Goal: Task Accomplishment & Management: Use online tool/utility

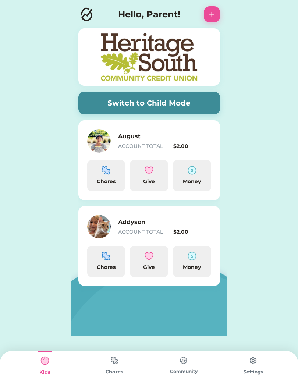
click at [131, 228] on div "ACCOUNT TOTAL" at bounding box center [144, 232] width 53 height 8
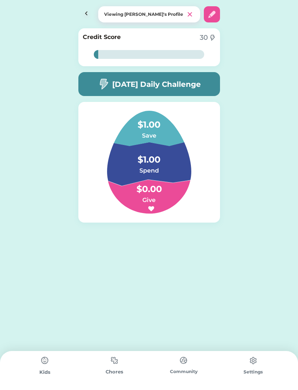
click at [47, 366] on img at bounding box center [45, 360] width 15 height 15
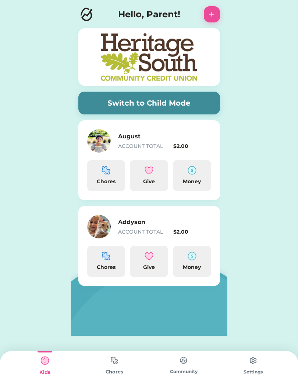
click at [181, 104] on button "Switch to Child Mode" at bounding box center [149, 103] width 142 height 23
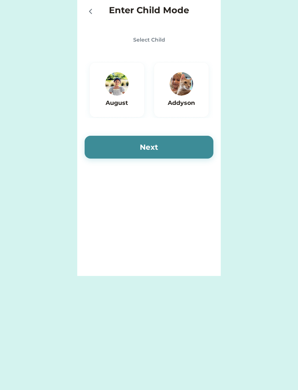
click at [180, 95] on img at bounding box center [182, 84] width 24 height 24
click at [175, 150] on button "Next" at bounding box center [149, 147] width 129 height 23
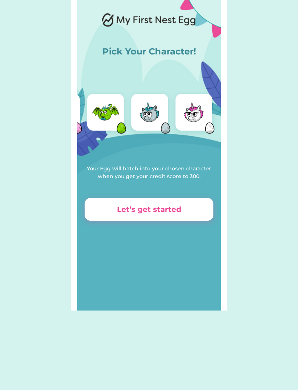
scroll to position [0, 126]
click at [193, 118] on img at bounding box center [193, 111] width 29 height 29
click at [189, 120] on img at bounding box center [193, 111] width 29 height 29
click at [188, 213] on button "Let’s get started" at bounding box center [149, 209] width 129 height 23
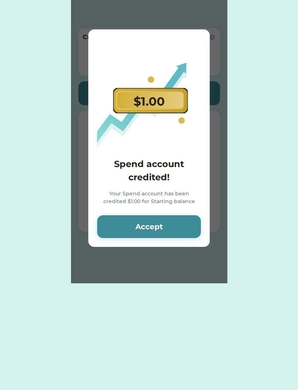
click at [166, 233] on button "Accept" at bounding box center [149, 226] width 104 height 23
click at [176, 235] on button "Accept" at bounding box center [149, 226] width 104 height 23
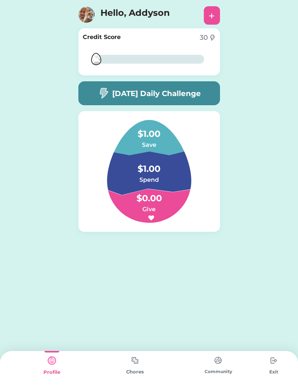
click at [138, 363] on img at bounding box center [135, 360] width 15 height 14
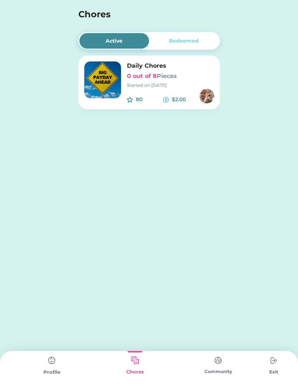
click at [253, 123] on div "Enter Child Mode Select Child [PERSON_NAME] Next Active Redeemed Daily Chores 0…" at bounding box center [149, 79] width 298 height 159
click at [171, 71] on div "Daily Chores 0 out of 8 Pieces Started on [DATE]" at bounding box center [170, 74] width 87 height 27
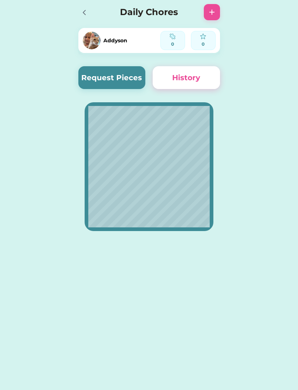
click at [127, 75] on button "Request Pieces" at bounding box center [111, 77] width 67 height 23
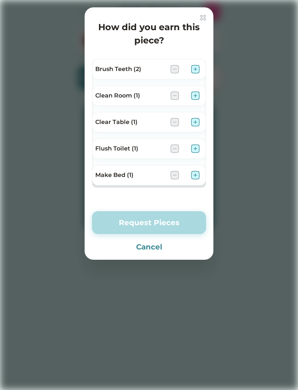
click at [197, 67] on img at bounding box center [195, 69] width 9 height 9
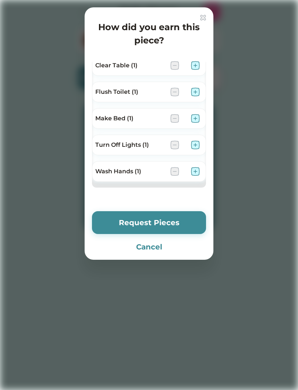
scroll to position [57, 0]
click at [193, 92] on img at bounding box center [195, 92] width 9 height 9
click at [199, 119] on img at bounding box center [195, 118] width 9 height 9
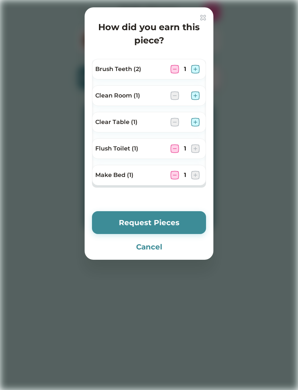
scroll to position [0, 0]
click at [176, 225] on button "Request Pieces" at bounding box center [149, 222] width 114 height 23
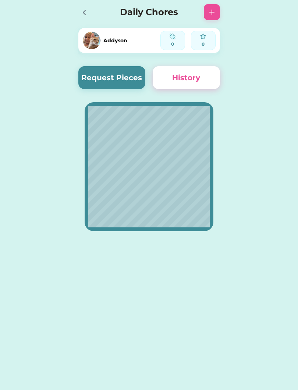
click at [107, 81] on button "Request Pieces" at bounding box center [111, 77] width 67 height 23
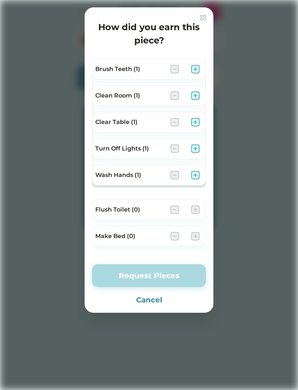
click at [36, 213] on div at bounding box center [149, 195] width 298 height 390
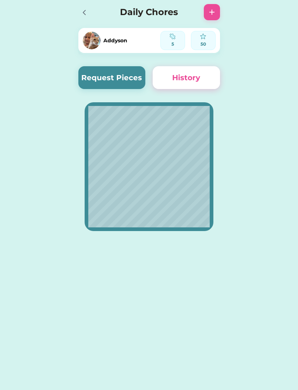
click at [180, 42] on div "5" at bounding box center [172, 44] width 19 height 7
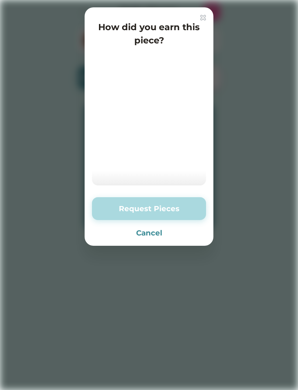
click at [153, 236] on button "Cancel" at bounding box center [149, 232] width 114 height 11
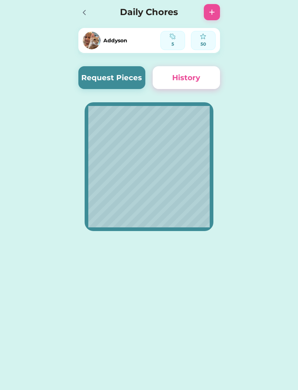
click at [88, 14] on icon at bounding box center [84, 12] width 9 height 9
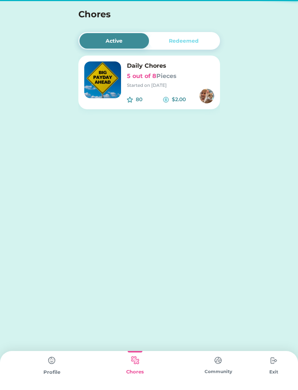
click at [153, 85] on div "Started on [DATE]" at bounding box center [170, 85] width 87 height 7
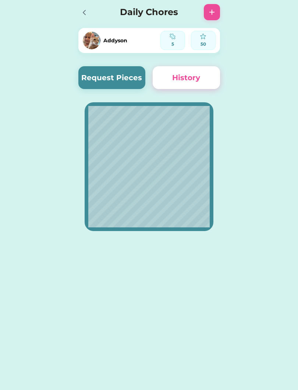
click at [114, 76] on button "Request Pieces" at bounding box center [111, 77] width 67 height 23
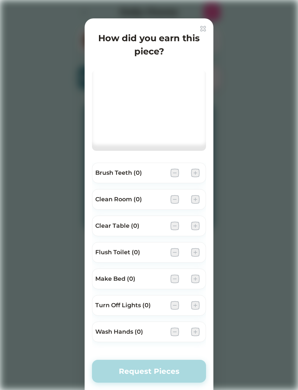
scroll to position [18, 0]
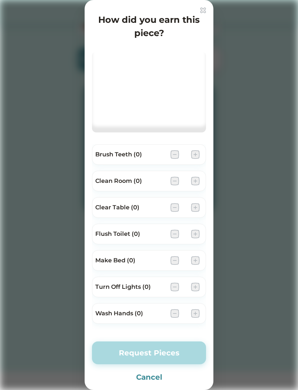
click at [146, 370] on div "Request Pieces Cancel" at bounding box center [149, 361] width 114 height 41
click at [151, 382] on button "Cancel" at bounding box center [149, 377] width 114 height 11
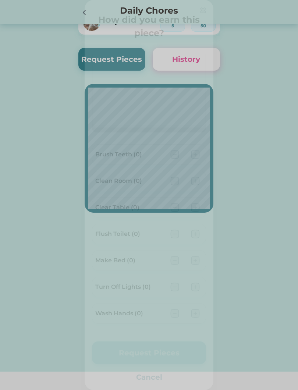
scroll to position [0, 0]
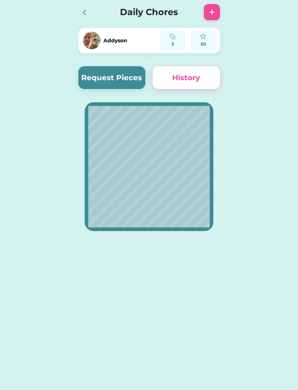
click at [175, 34] on img at bounding box center [173, 36] width 6 height 6
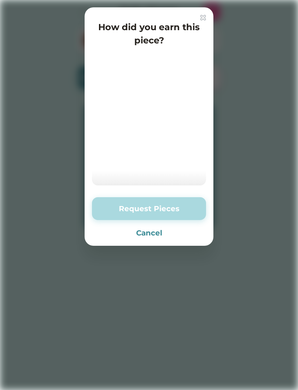
click at [163, 205] on button "Request Pieces" at bounding box center [149, 208] width 114 height 23
click at [171, 202] on button "Request Pieces" at bounding box center [149, 208] width 114 height 23
click at [144, 232] on button "Cancel" at bounding box center [149, 232] width 114 height 11
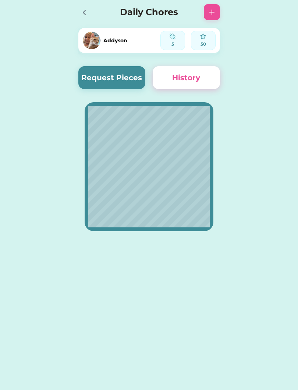
click at [86, 20] on div at bounding box center [86, 12] width 16 height 16
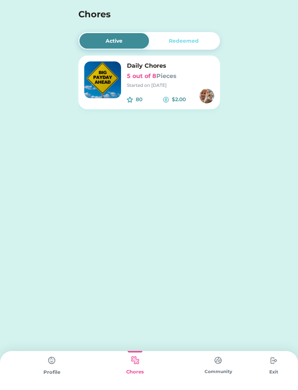
click at [169, 71] on div "Daily Chores 5 out of 8 Pieces Started on [DATE]" at bounding box center [170, 74] width 87 height 27
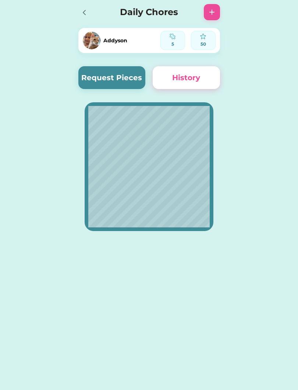
click at [103, 76] on button "Request Pieces" at bounding box center [111, 77] width 67 height 23
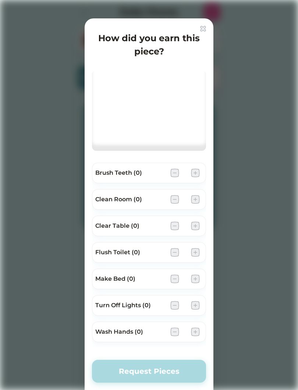
scroll to position [18, 0]
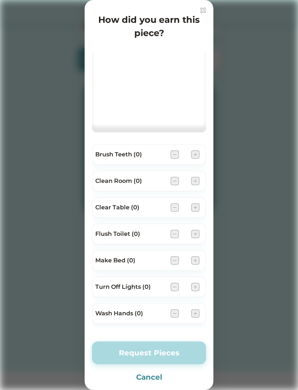
click at [205, 3] on div "How did you earn this piece? Wash Hands (0) Wash Hands (0) Wash Hands (0) Wash …" at bounding box center [149, 195] width 129 height 390
click at [205, 10] on img at bounding box center [203, 10] width 6 height 6
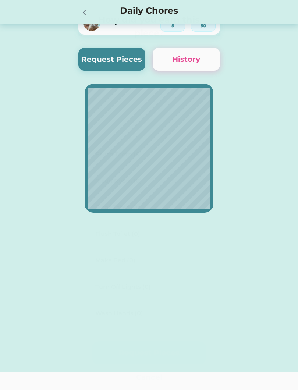
scroll to position [0, 0]
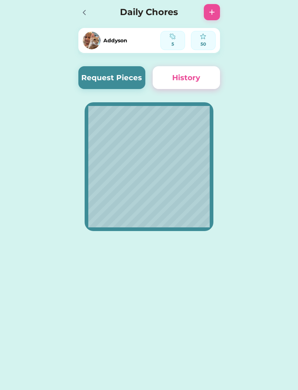
click at [188, 79] on button "History" at bounding box center [186, 77] width 67 height 23
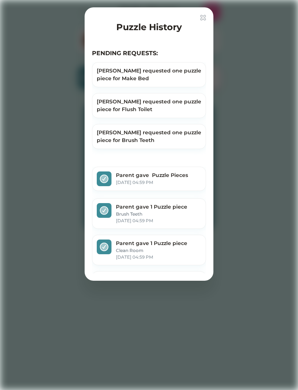
click at [162, 74] on div "[PERSON_NAME] requested one puzzle piece for Make Bed" at bounding box center [149, 74] width 104 height 15
click at [176, 110] on div "[PERSON_NAME] requested one puzzle piece for Flush Toilet" at bounding box center [149, 105] width 104 height 15
click at [169, 147] on div "[PERSON_NAME] requested one puzzle piece for Brush Teeth" at bounding box center [149, 136] width 114 height 25
click at [205, 16] on img at bounding box center [203, 18] width 6 height 6
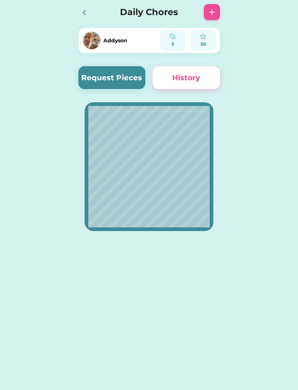
click at [173, 276] on div "Enter Child Mode Select Child [PERSON_NAME] Next Active Redeemed Daily Chores 5…" at bounding box center [149, 195] width 298 height 390
click at [197, 289] on div "Enter Child Mode Select Child [PERSON_NAME] Next Active Redeemed Daily Chores 5…" at bounding box center [149, 195] width 298 height 390
click at [90, 15] on div at bounding box center [86, 12] width 16 height 16
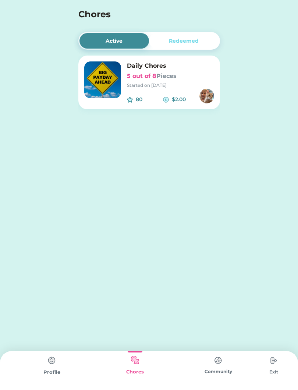
click at [175, 79] on font "Pieces" at bounding box center [166, 75] width 20 height 7
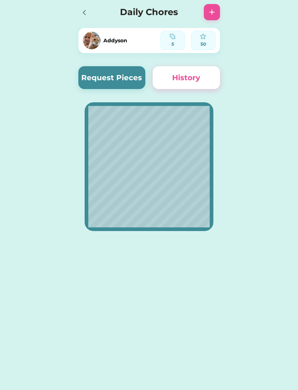
click at [211, 8] on img at bounding box center [211, 12] width 9 height 9
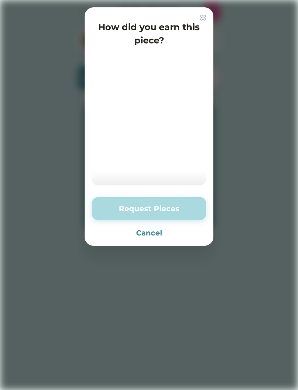
click at [156, 237] on button "Cancel" at bounding box center [149, 232] width 114 height 11
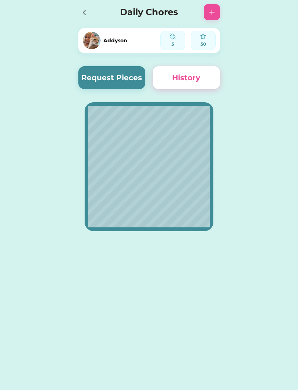
click at [171, 44] on div "5" at bounding box center [172, 44] width 19 height 7
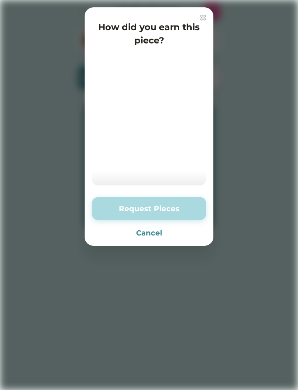
click at [157, 238] on button "Cancel" at bounding box center [149, 232] width 114 height 11
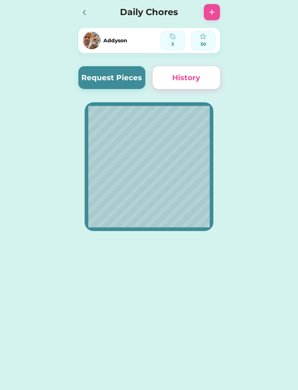
click at [86, 14] on icon at bounding box center [84, 12] width 9 height 9
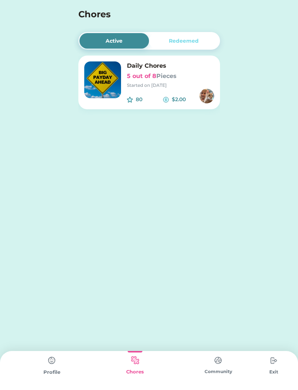
click at [50, 374] on div "Profile" at bounding box center [51, 372] width 83 height 7
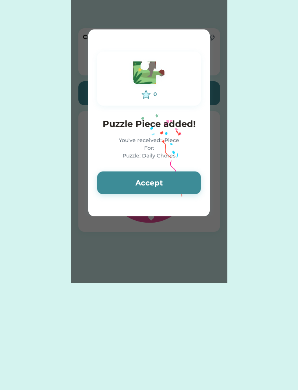
click at [171, 181] on button "Accept" at bounding box center [149, 182] width 104 height 23
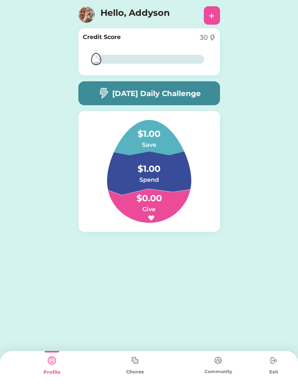
click at [136, 354] on img at bounding box center [135, 360] width 15 height 14
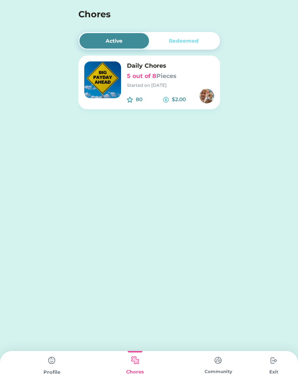
click at [152, 83] on div "Started on [DATE]" at bounding box center [170, 85] width 87 height 7
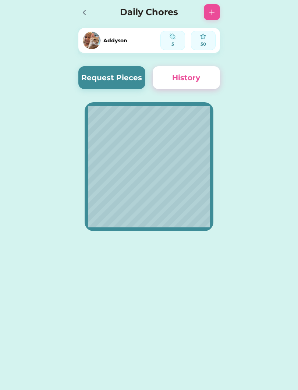
click at [124, 75] on button "Request Pieces" at bounding box center [111, 77] width 67 height 23
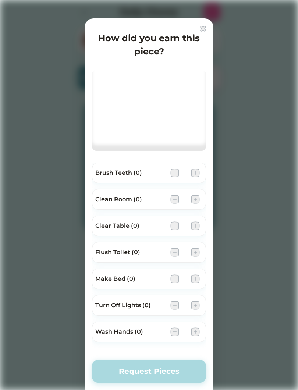
scroll to position [18, 0]
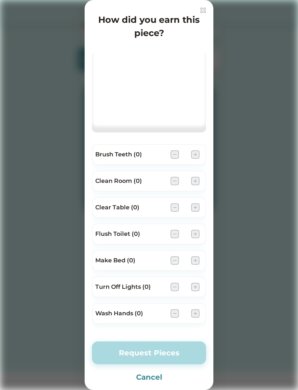
click at [213, 13] on div at bounding box center [149, 195] width 298 height 390
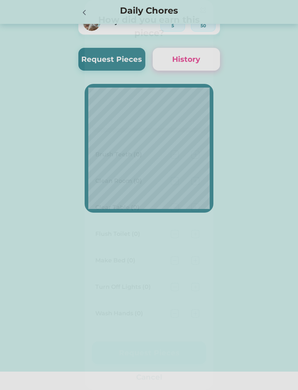
scroll to position [0, 0]
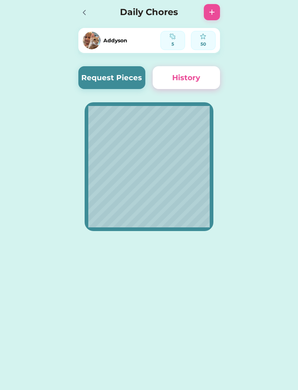
click at [87, 13] on icon at bounding box center [84, 12] width 9 height 9
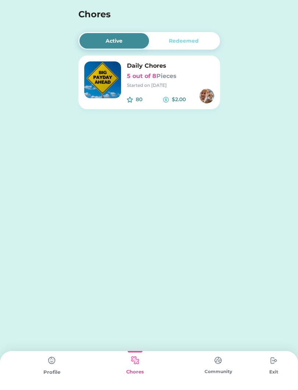
click at [53, 358] on img at bounding box center [52, 360] width 15 height 15
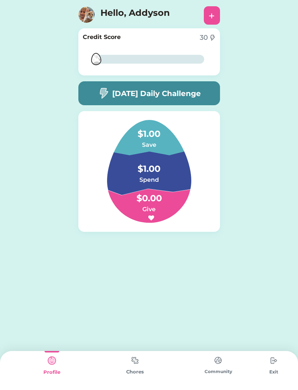
click at [164, 90] on h5 "[DATE] Daily Challenge" at bounding box center [156, 93] width 89 height 11
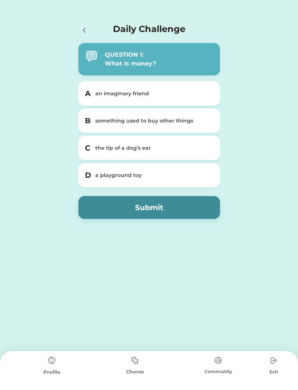
click at [130, 121] on div "something used to buy other things" at bounding box center [153, 121] width 117 height 8
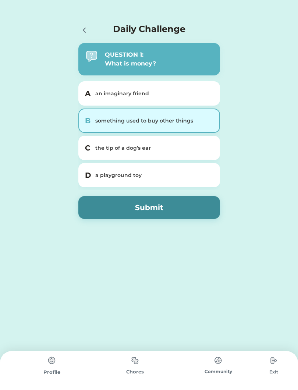
click at [168, 199] on button "Submit" at bounding box center [149, 207] width 142 height 23
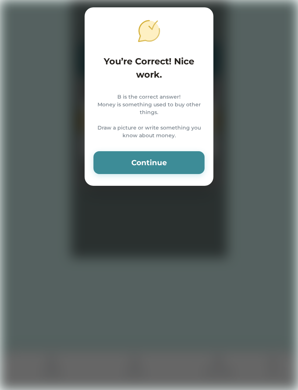
click at [170, 174] on button "Continue" at bounding box center [148, 162] width 111 height 23
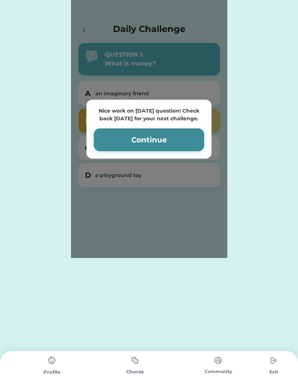
click at [165, 143] on button "Continue" at bounding box center [149, 139] width 110 height 23
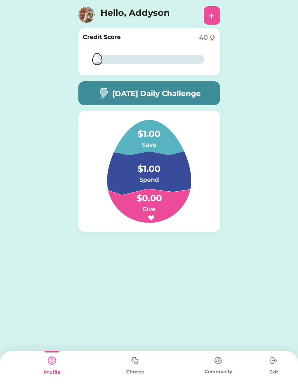
click at [131, 365] on img at bounding box center [135, 360] width 15 height 14
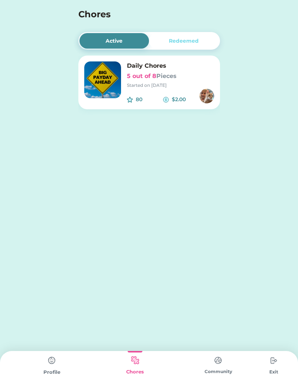
click at [200, 42] on div "Redeemed" at bounding box center [184, 40] width 70 height 15
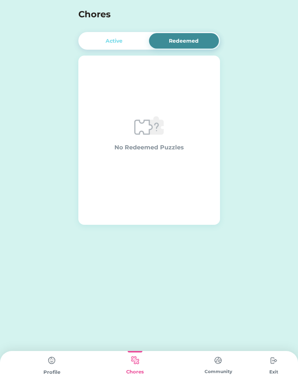
click at [95, 40] on div "Active" at bounding box center [114, 40] width 70 height 15
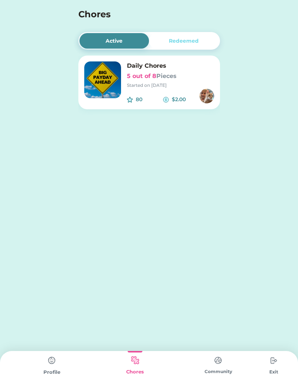
click at [199, 74] on h6 "5 out of 8 Pieces" at bounding box center [170, 76] width 87 height 9
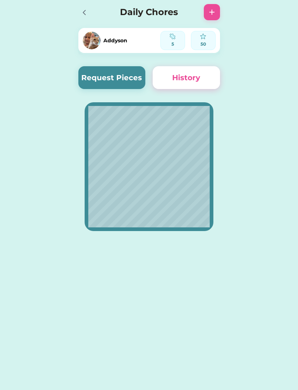
click at [129, 77] on button "Request Pieces" at bounding box center [111, 77] width 67 height 23
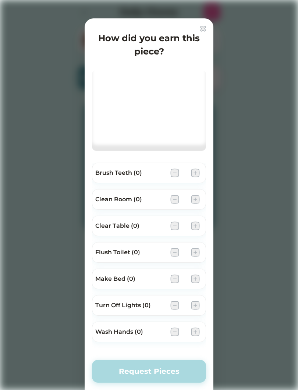
click at [159, 381] on button "Request Pieces" at bounding box center [149, 371] width 114 height 23
click at [160, 376] on button "Request Pieces" at bounding box center [149, 371] width 114 height 23
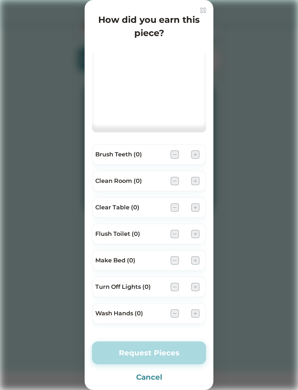
click at [156, 375] on button "Cancel" at bounding box center [149, 377] width 114 height 11
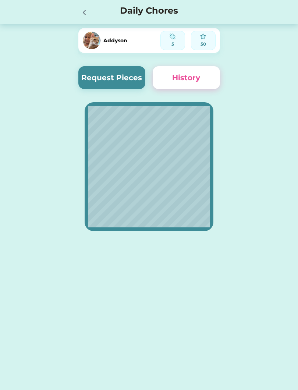
scroll to position [0, 0]
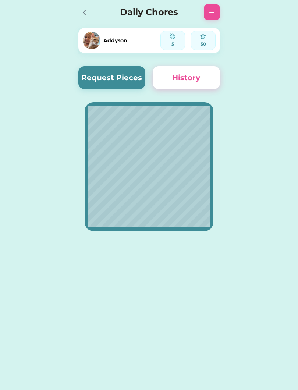
click at [188, 75] on button "History" at bounding box center [186, 77] width 67 height 23
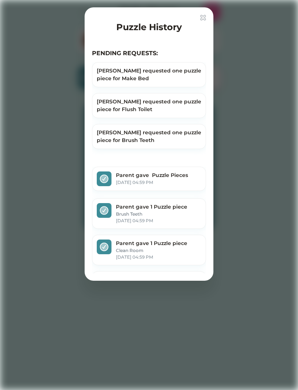
click at [205, 16] on img at bounding box center [203, 18] width 6 height 6
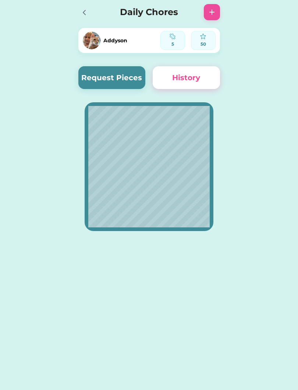
click at [78, 19] on div at bounding box center [86, 12] width 16 height 16
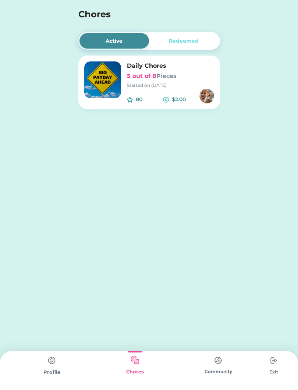
click at [219, 364] on img at bounding box center [218, 360] width 15 height 14
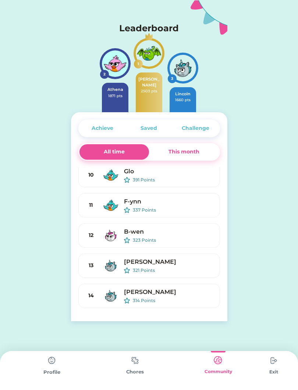
scroll to position [185, 0]
click at [121, 70] on img at bounding box center [115, 63] width 26 height 26
click at [114, 68] on img at bounding box center [115, 63] width 26 height 26
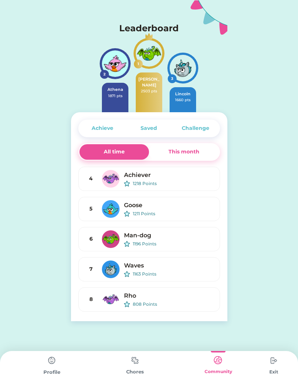
scroll to position [0, 0]
click at [188, 156] on div "This month" at bounding box center [183, 152] width 31 height 8
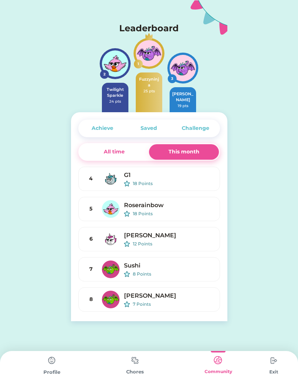
click at [137, 153] on div "All time" at bounding box center [114, 151] width 70 height 15
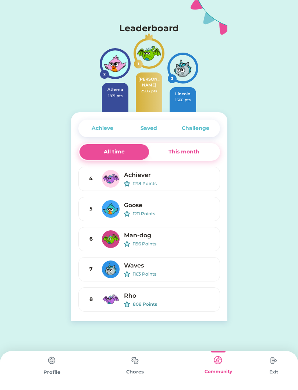
click at [206, 153] on div "This month" at bounding box center [184, 151] width 70 height 15
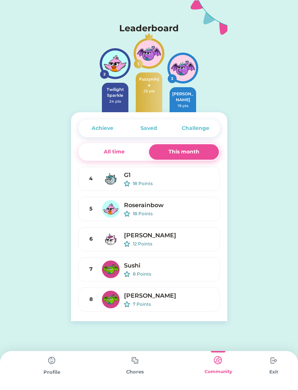
click at [109, 127] on div "Achieve" at bounding box center [103, 128] width 22 height 8
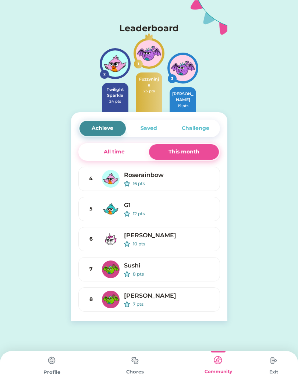
click at [157, 125] on div "Saved" at bounding box center [149, 128] width 46 height 15
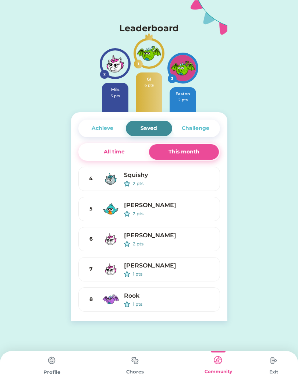
click at [200, 127] on div "Challenge" at bounding box center [196, 128] width 28 height 8
